Goal: Transaction & Acquisition: Purchase product/service

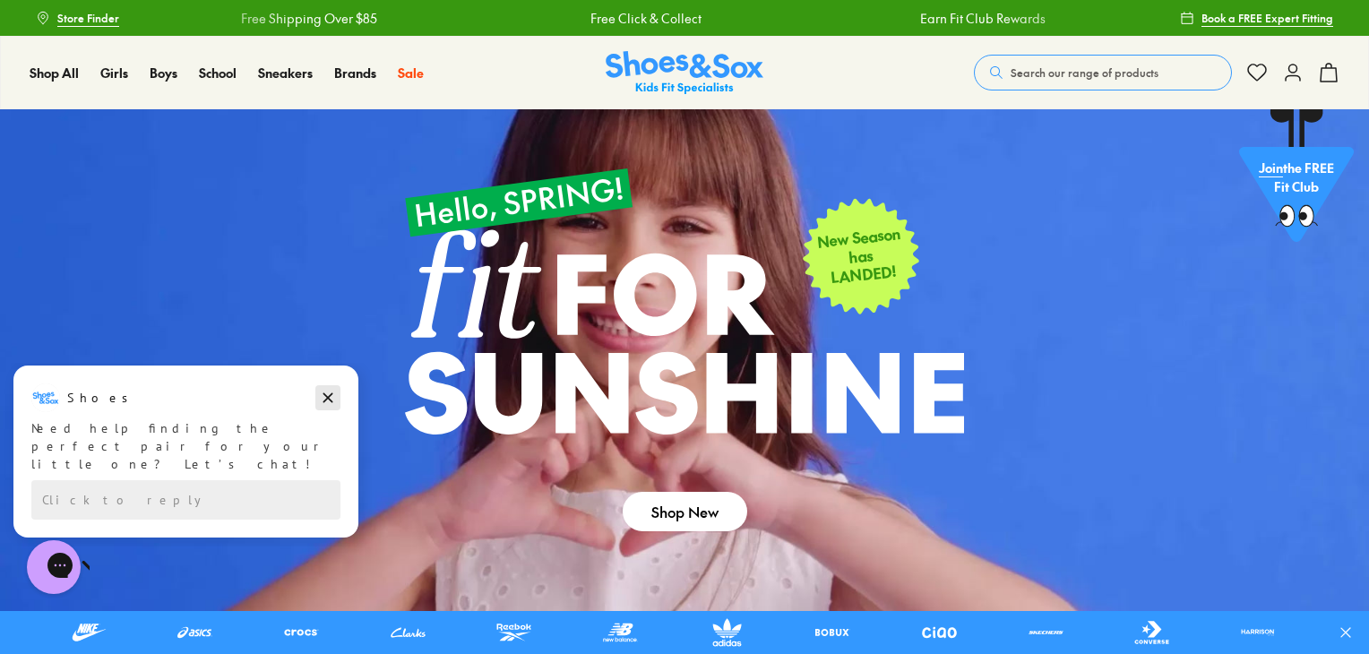
click at [330, 400] on icon "Dismiss campaign" at bounding box center [328, 398] width 10 height 10
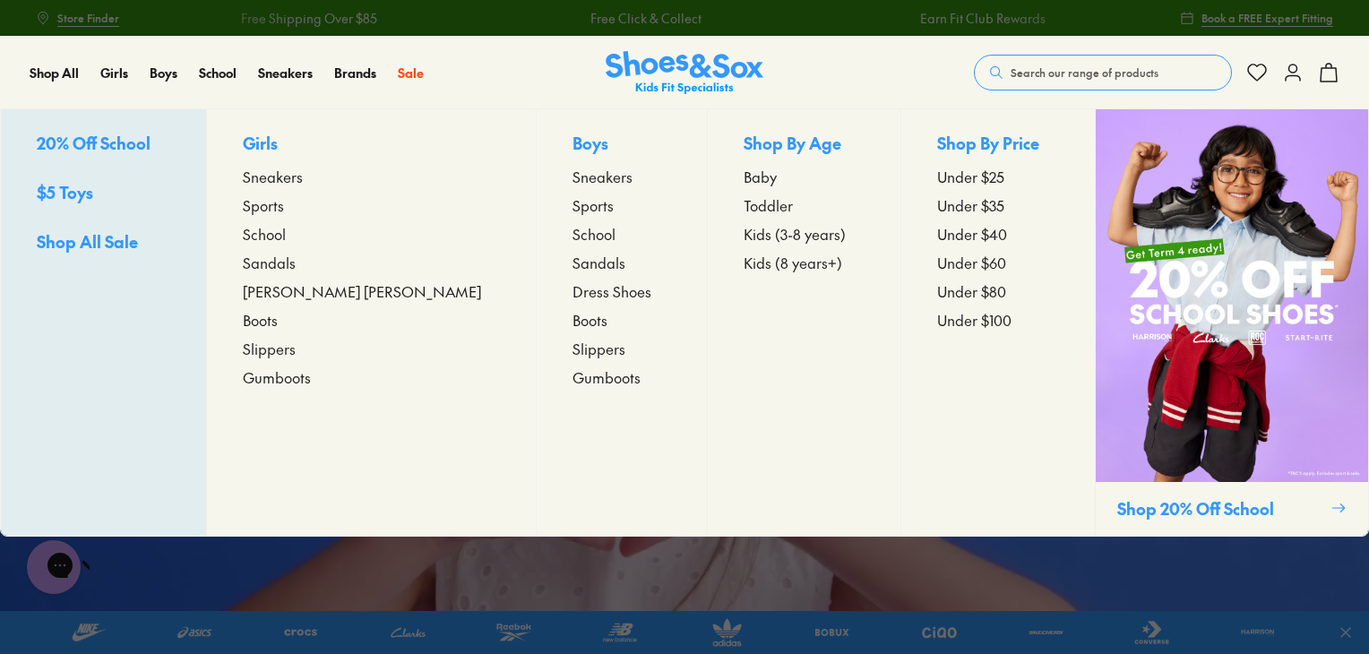
click at [743, 200] on span "Toddler" at bounding box center [767, 204] width 49 height 21
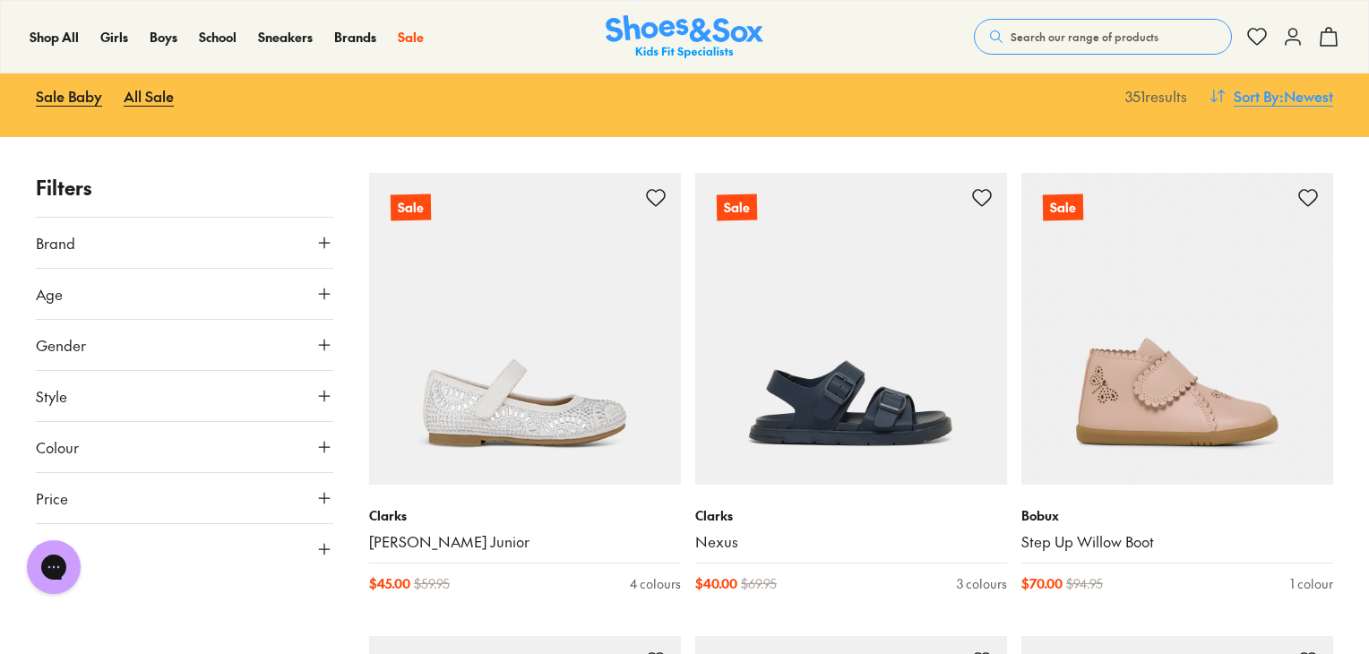
click at [1285, 97] on span ": Newest" at bounding box center [1306, 95] width 54 height 21
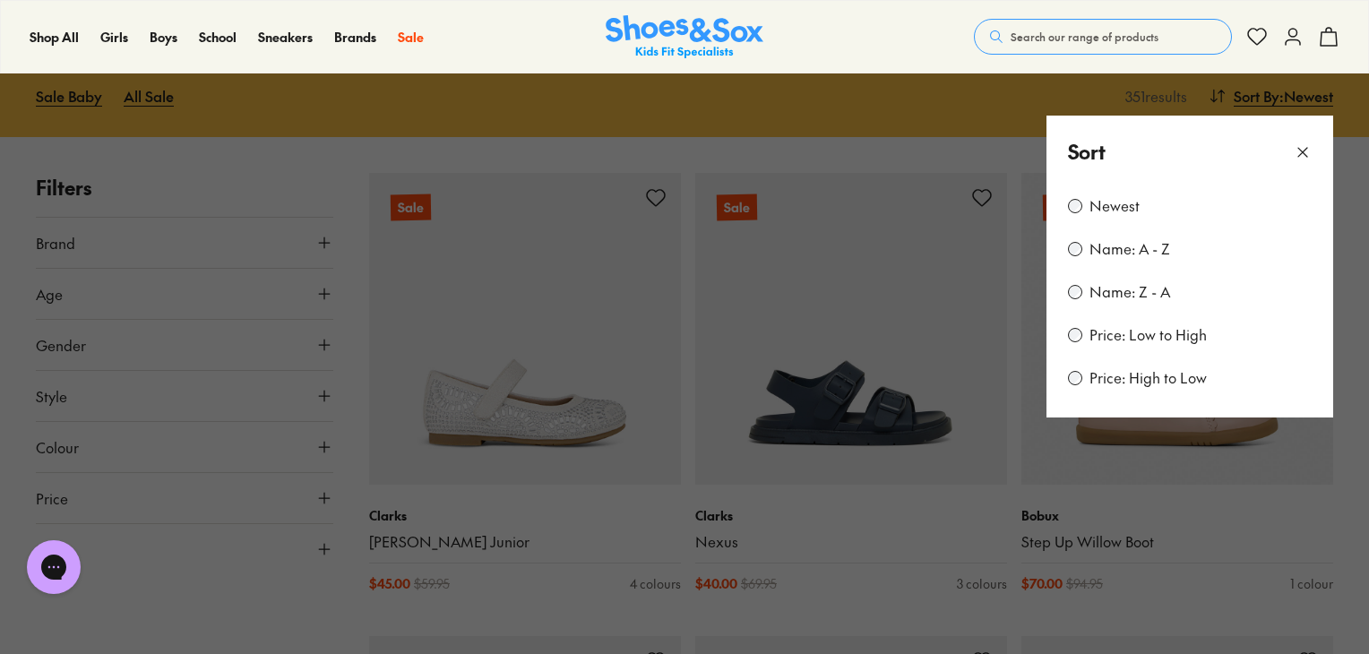
click at [1150, 331] on label "Price: Low to High" at bounding box center [1147, 335] width 117 height 20
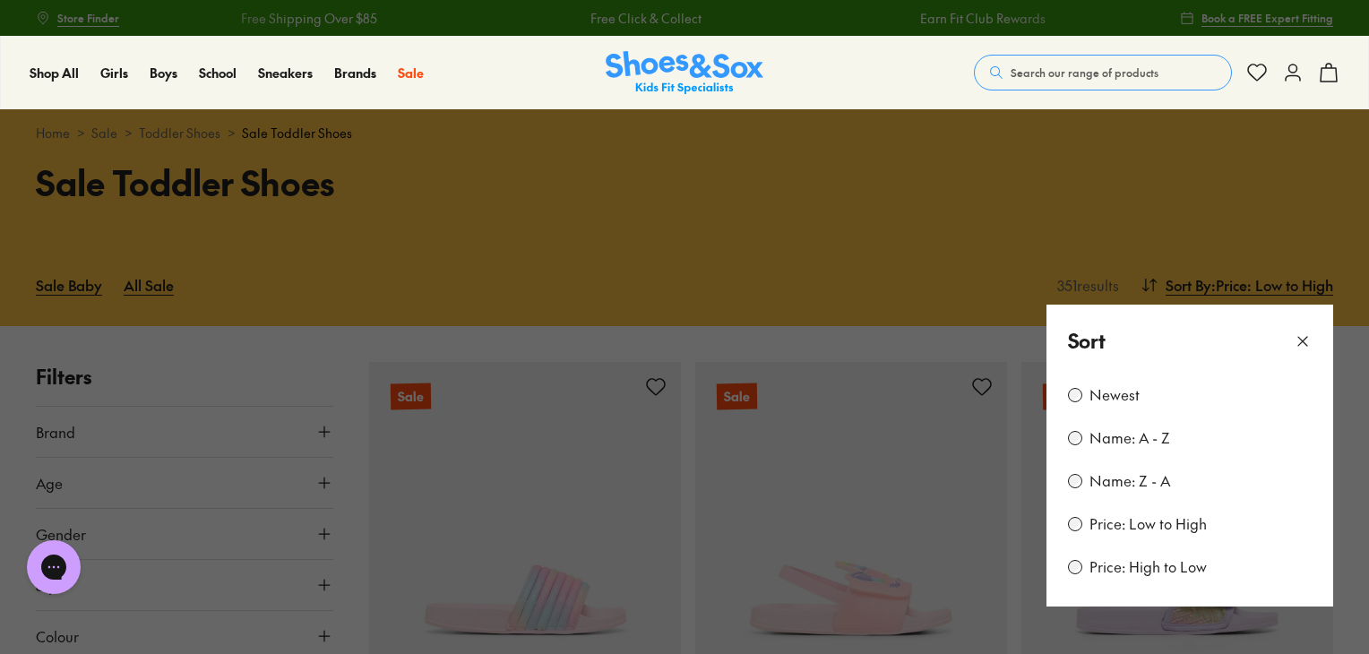
click at [865, 245] on button at bounding box center [684, 327] width 1369 height 654
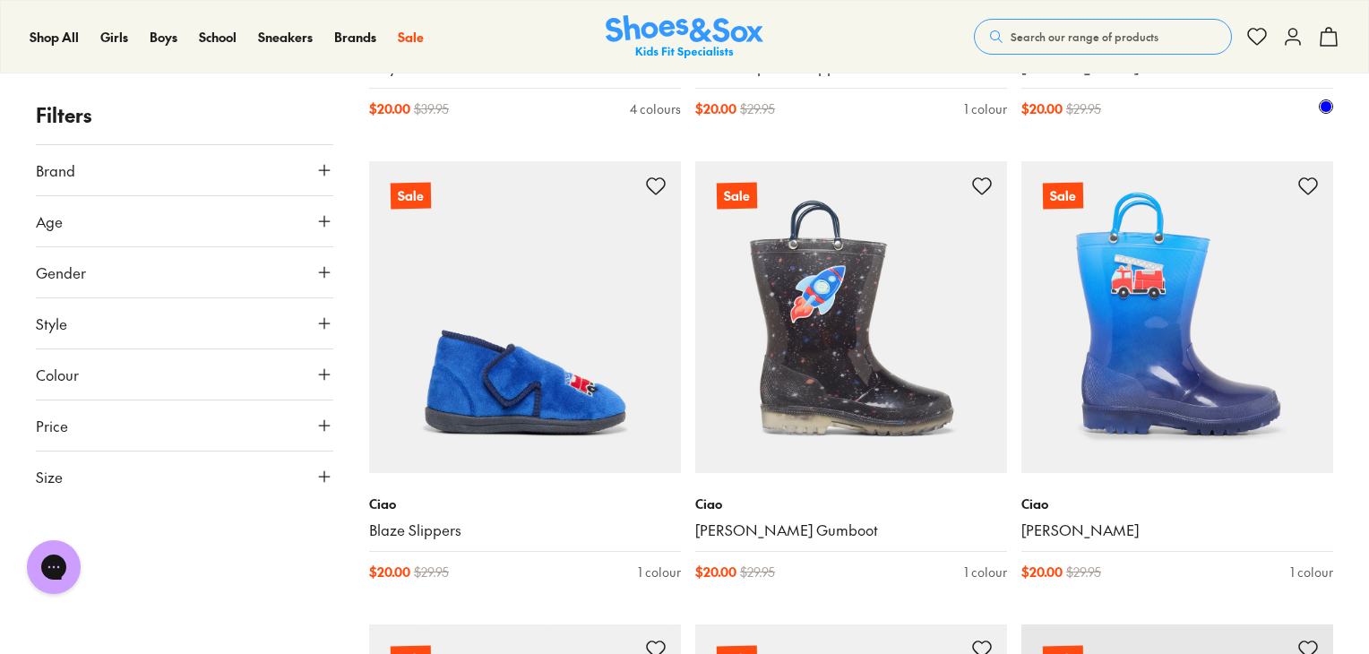
scroll to position [4246, 0]
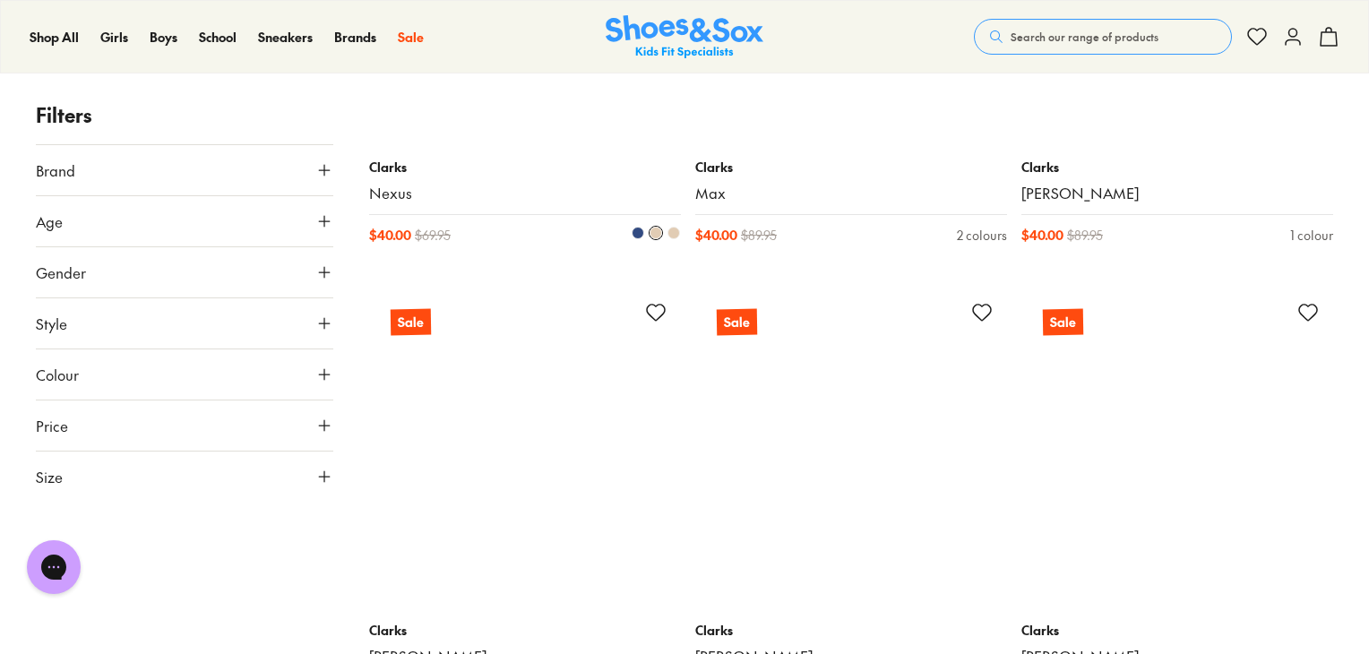
scroll to position [9362, 0]
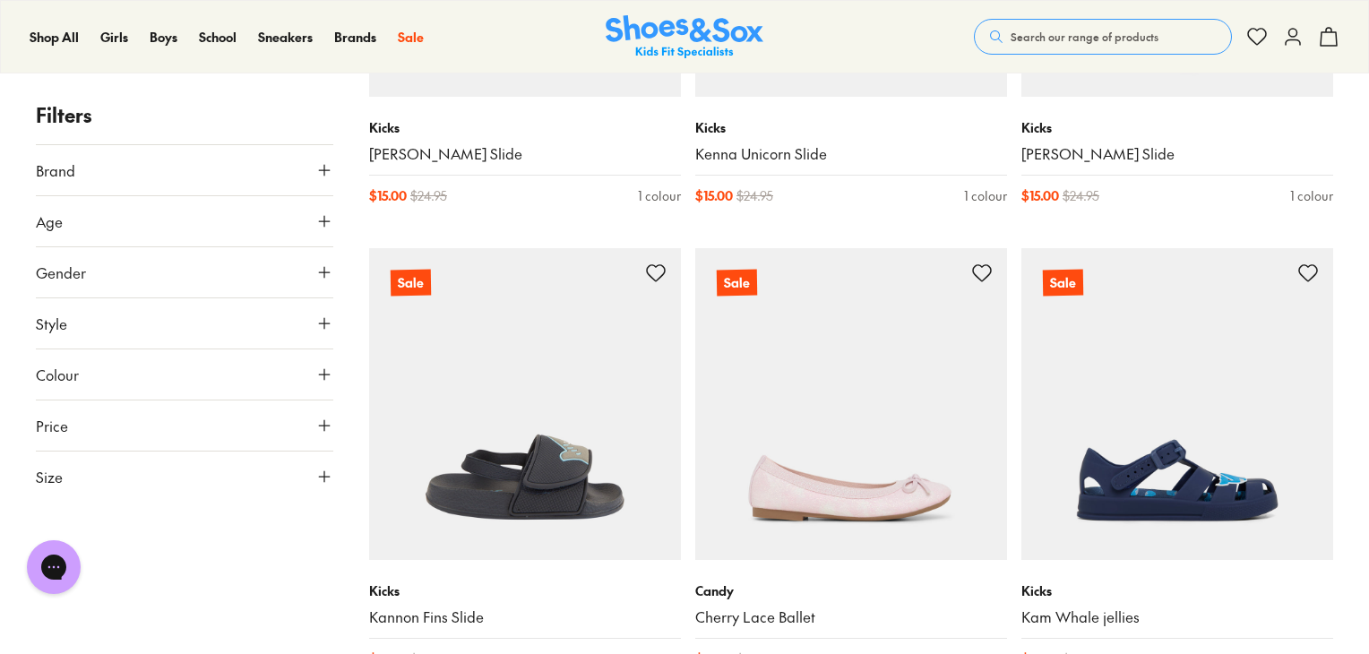
scroll to position [584, 0]
